Goal: Task Accomplishment & Management: Use online tool/utility

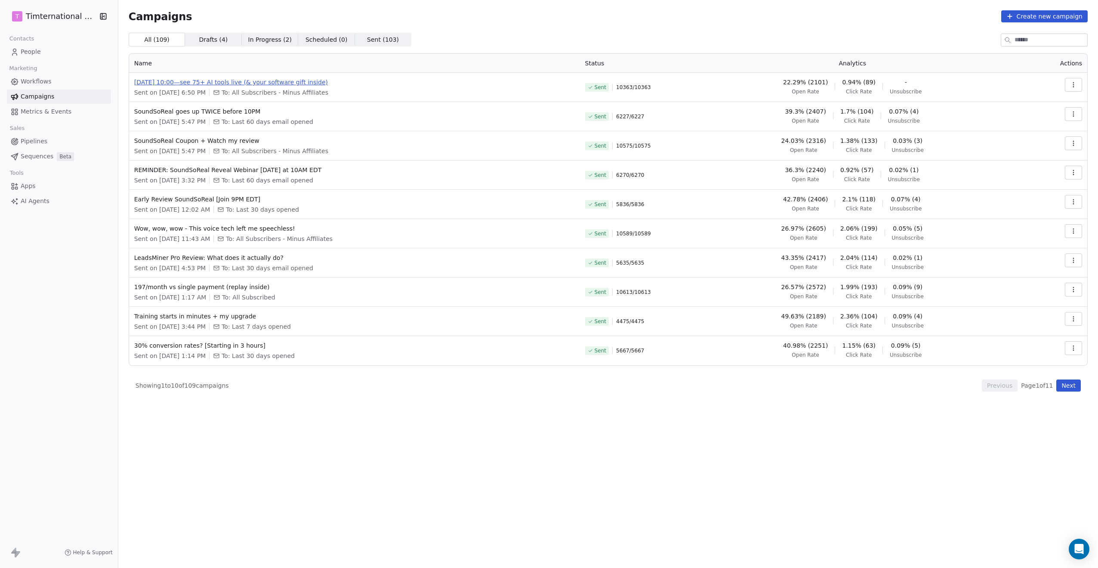
click at [289, 79] on span "[DATE] 10:00—see 75+ AI tools live (& your software gift inside)" at bounding box center [354, 82] width 441 height 9
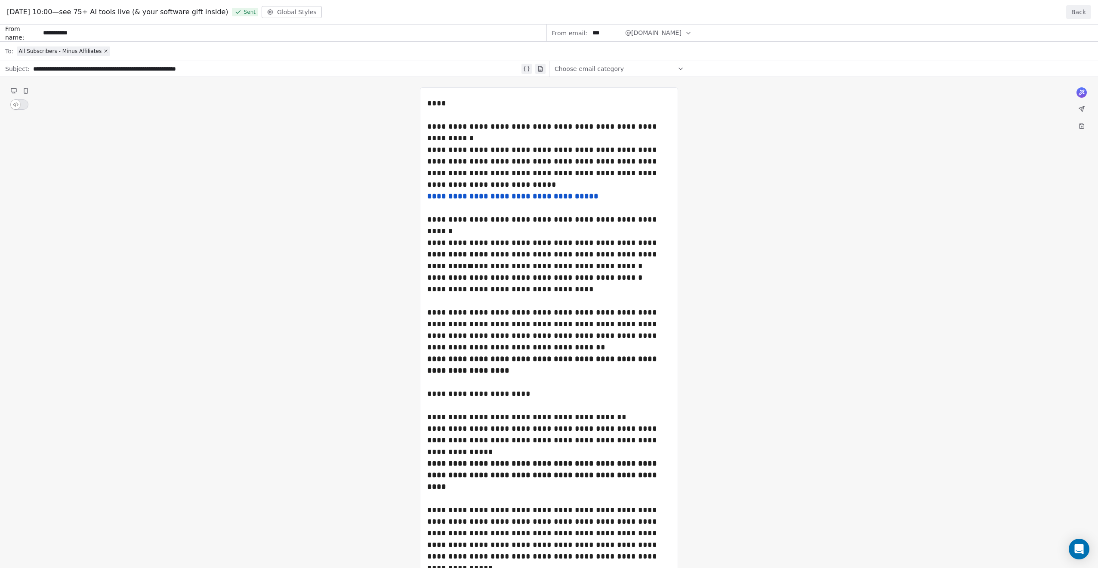
click at [1081, 7] on button "Back" at bounding box center [1078, 12] width 25 height 14
